Goal: Information Seeking & Learning: Compare options

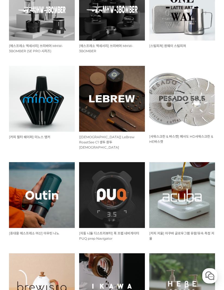
scroll to position [200, 0]
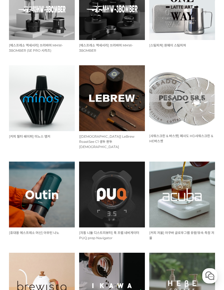
click at [35, 95] on img at bounding box center [42, 98] width 66 height 66
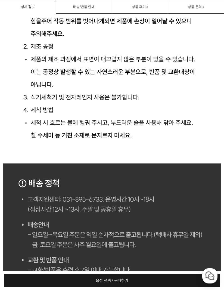
scroll to position [2991, 0]
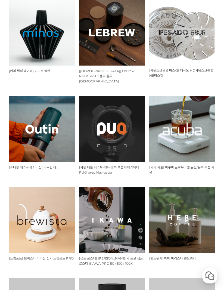
scroll to position [265, 0]
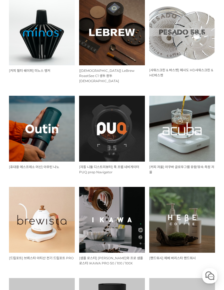
click at [205, 123] on img at bounding box center [182, 129] width 66 height 66
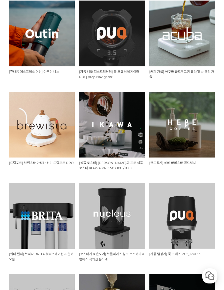
scroll to position [364, 0]
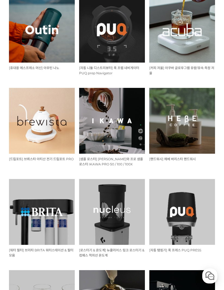
click at [31, 126] on img at bounding box center [42, 121] width 66 height 66
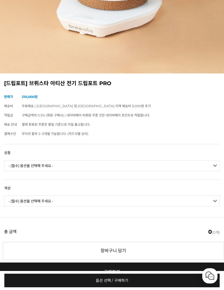
scroll to position [189, 0]
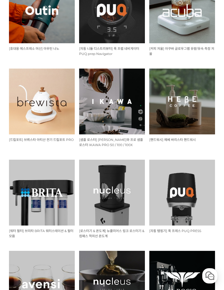
scroll to position [376, 0]
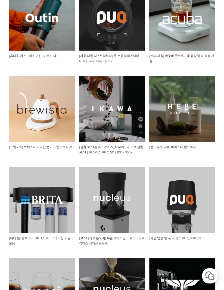
click at [197, 120] on img at bounding box center [182, 109] width 66 height 66
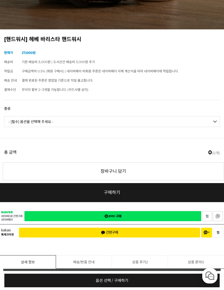
scroll to position [222, 0]
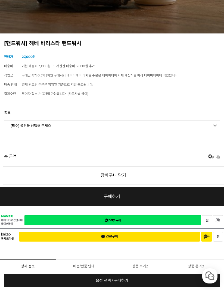
click at [23, 123] on select "- [필수] 옵션을 선택해 주세요 - ------------------- 헤베 이끼숲 핸드워시 헤베 바리스타 핸드워시 (무향)" at bounding box center [112, 125] width 216 height 11
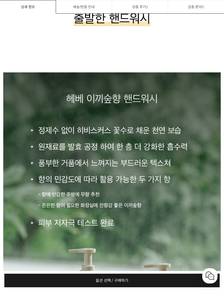
scroll to position [1883, 0]
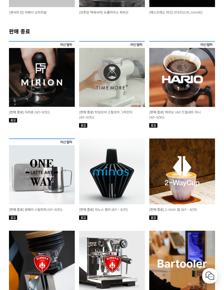
scroll to position [694, 0]
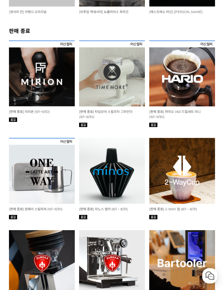
click at [188, 70] on img at bounding box center [182, 74] width 66 height 66
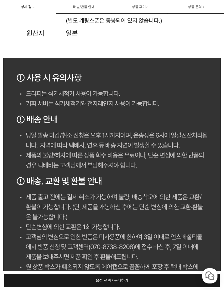
scroll to position [2343, 0]
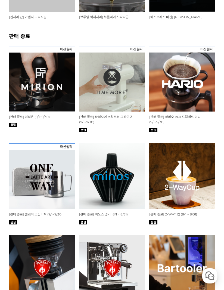
scroll to position [688, 0]
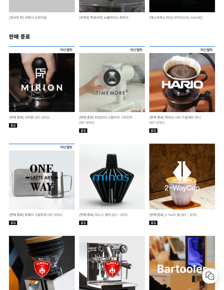
click at [200, 190] on img at bounding box center [182, 177] width 66 height 66
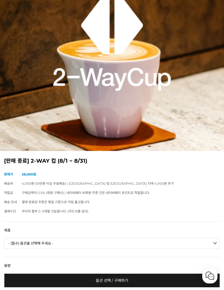
scroll to position [105, 0]
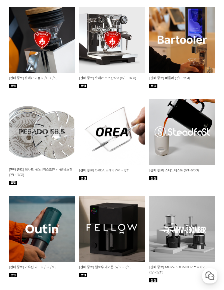
scroll to position [917, 0]
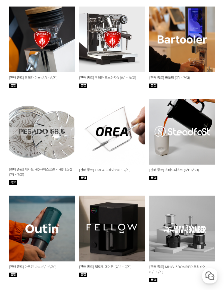
click at [105, 137] on img at bounding box center [112, 132] width 66 height 66
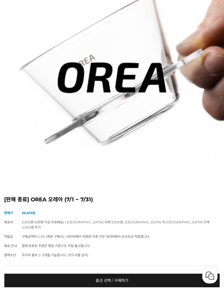
scroll to position [66, 0]
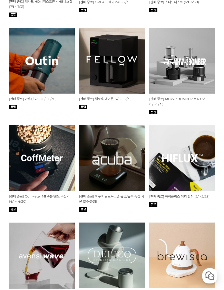
scroll to position [1085, 0]
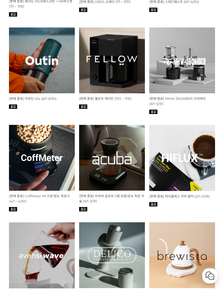
click at [114, 159] on img at bounding box center [112, 158] width 66 height 66
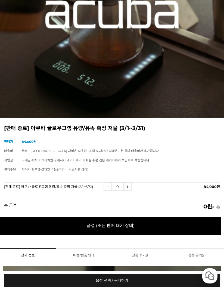
scroll to position [139, 0]
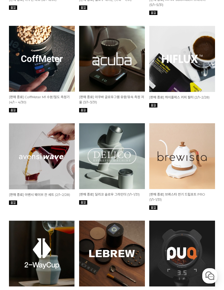
scroll to position [1184, 0]
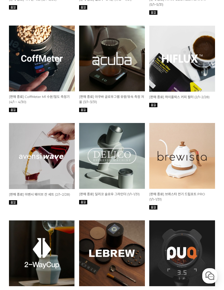
click at [191, 147] on img at bounding box center [182, 156] width 66 height 66
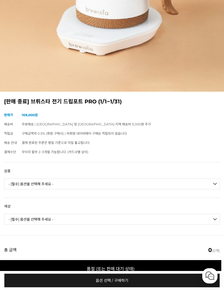
scroll to position [179, 0]
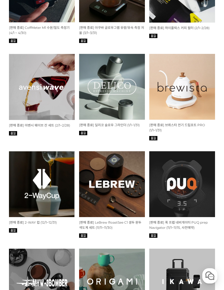
scroll to position [1254, 0]
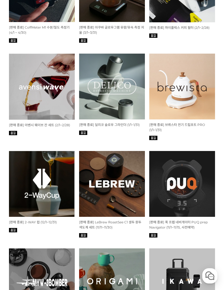
click at [35, 78] on img at bounding box center [42, 87] width 66 height 66
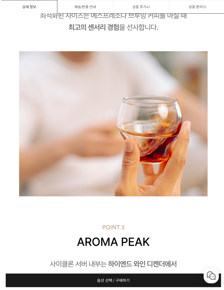
scroll to position [1979, 0]
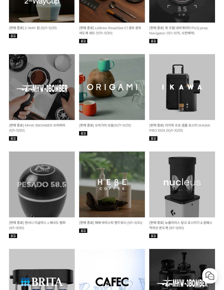
scroll to position [1448, 0]
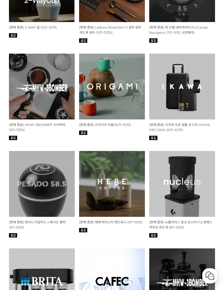
click at [114, 85] on img at bounding box center [112, 87] width 66 height 66
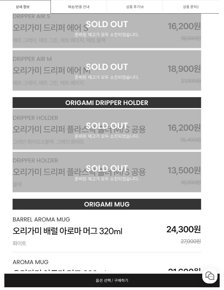
scroll to position [1416, 5]
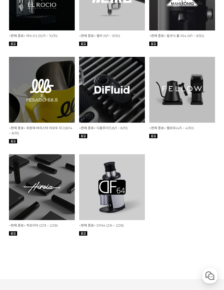
scroll to position [2394, 0]
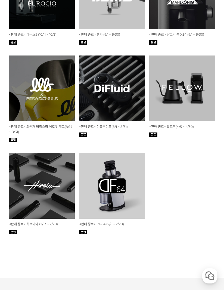
click at [177, 75] on img at bounding box center [182, 88] width 66 height 66
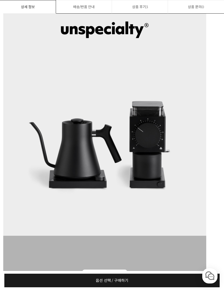
scroll to position [430, 0]
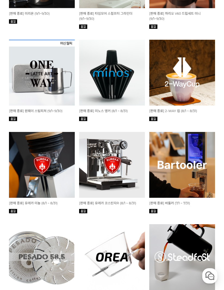
scroll to position [787, 0]
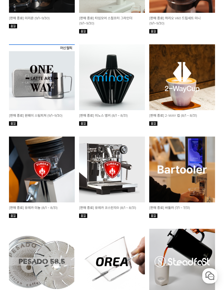
click at [129, 72] on img at bounding box center [112, 77] width 66 height 66
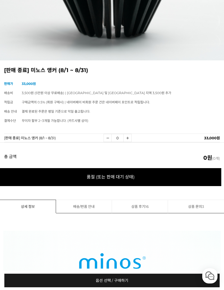
scroll to position [186, 0]
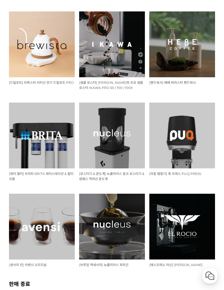
scroll to position [452, 0]
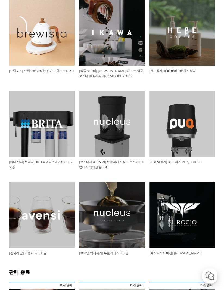
click at [38, 202] on img at bounding box center [42, 215] width 66 height 66
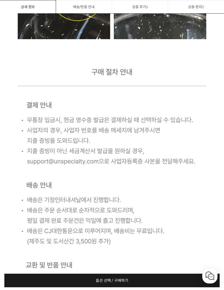
scroll to position [3501, 0]
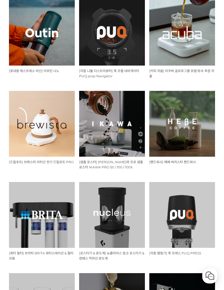
scroll to position [362, 0]
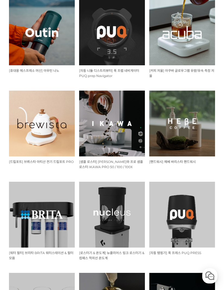
click at [40, 130] on img at bounding box center [42, 124] width 66 height 66
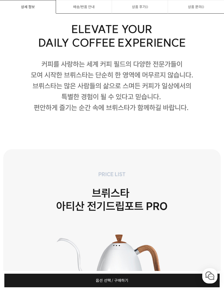
scroll to position [933, 0]
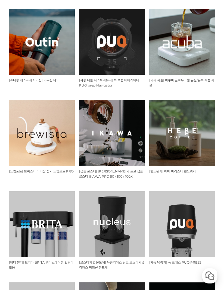
scroll to position [351, 0]
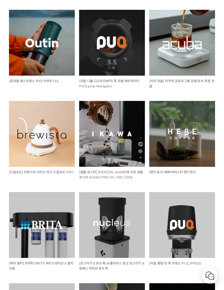
click at [109, 140] on img at bounding box center [112, 134] width 66 height 66
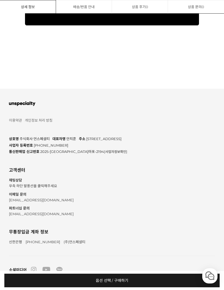
scroll to position [5378, 0]
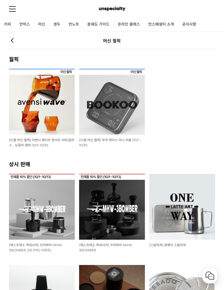
click at [28, 111] on img at bounding box center [42, 102] width 66 height 66
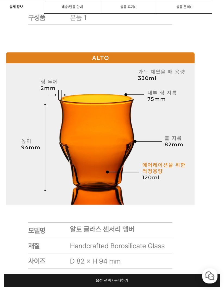
scroll to position [4440, 12]
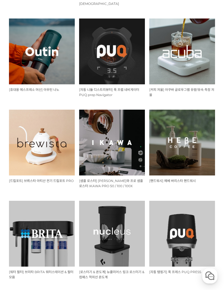
scroll to position [343, 0]
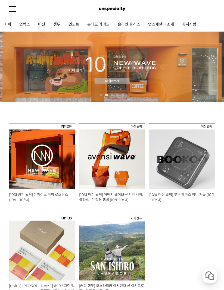
click at [70, 25] on link "언노트" at bounding box center [73, 25] width 19 height 14
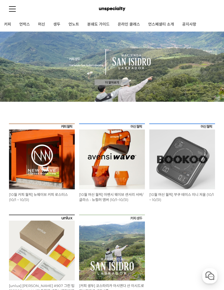
click at [58, 24] on link "생두" at bounding box center [56, 25] width 15 height 14
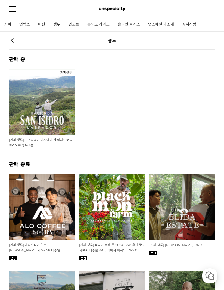
click at [11, 24] on link "커피" at bounding box center [7, 25] width 15 height 14
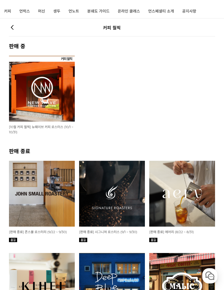
scroll to position [11, 0]
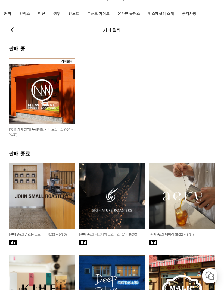
click at [35, 102] on img at bounding box center [42, 91] width 66 height 66
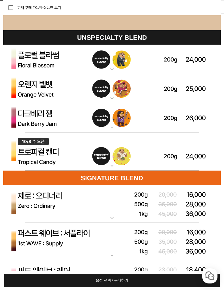
scroll to position [1816, 0]
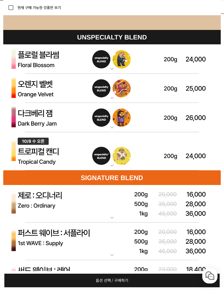
click at [220, 210] on img at bounding box center [112, 204] width 218 height 38
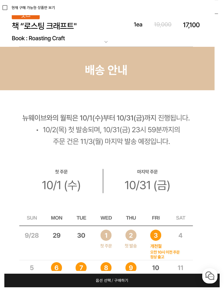
scroll to position [3938, 6]
